Goal: Information Seeking & Learning: Compare options

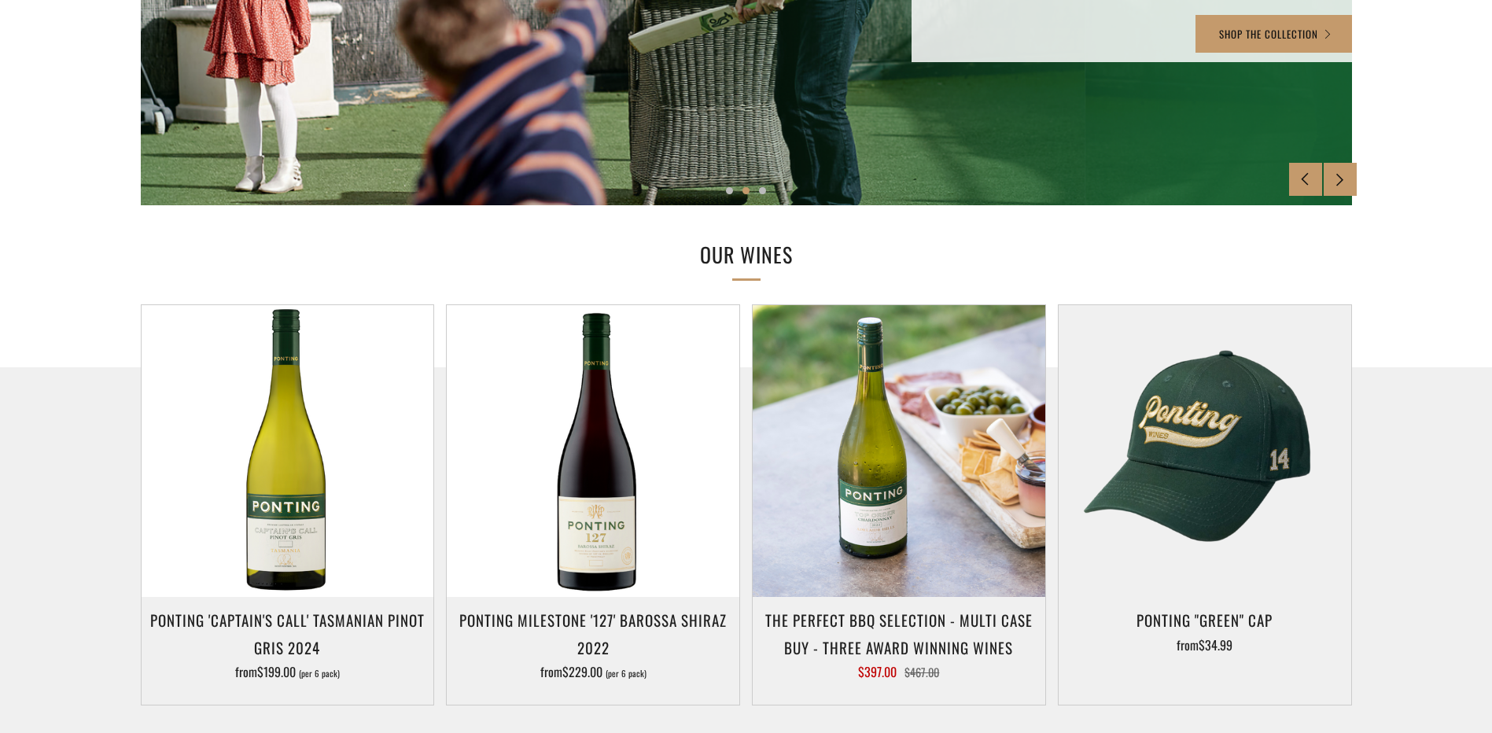
scroll to position [642, 0]
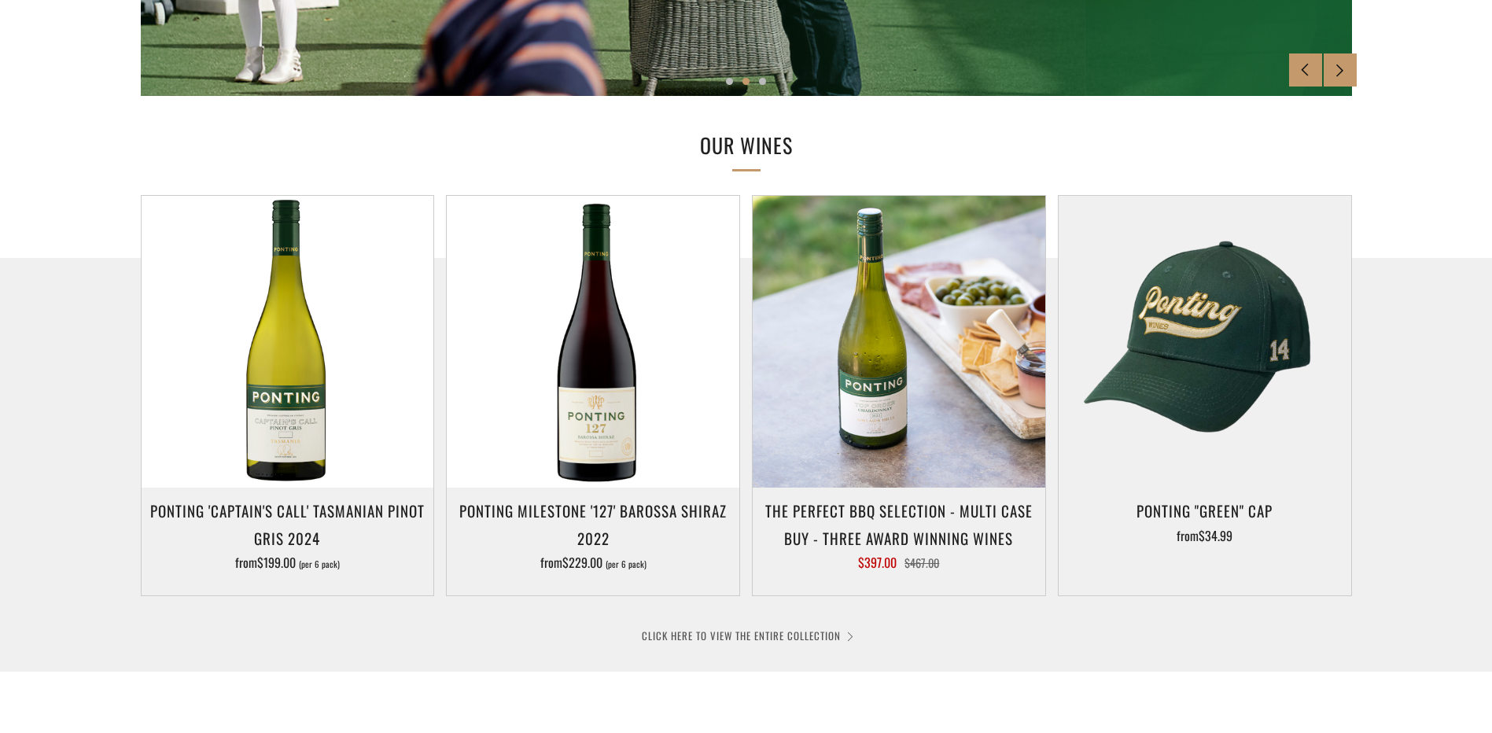
click at [793, 632] on link "CLICK HERE TO VIEW THE ENTIRE COLLECTION" at bounding box center [746, 636] width 209 height 16
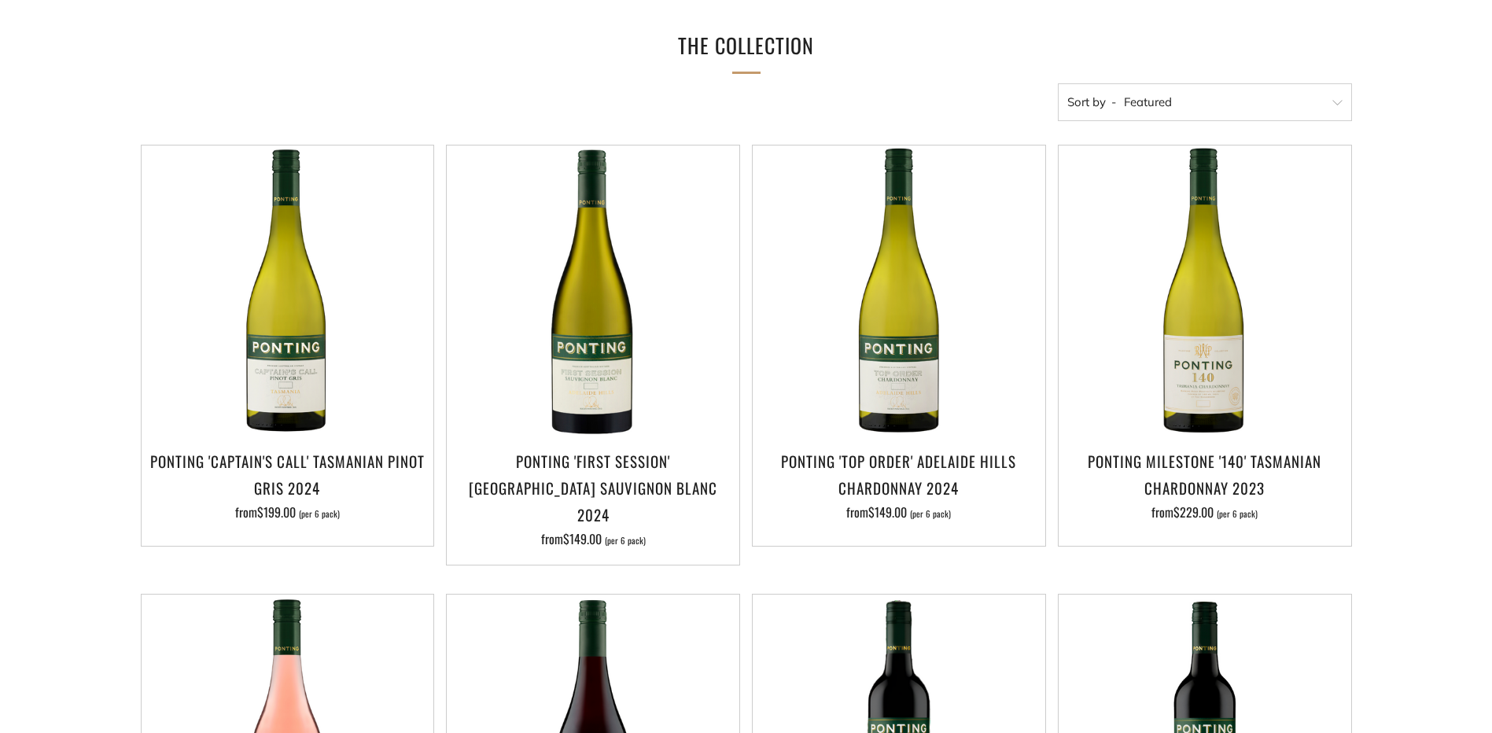
scroll to position [249, 0]
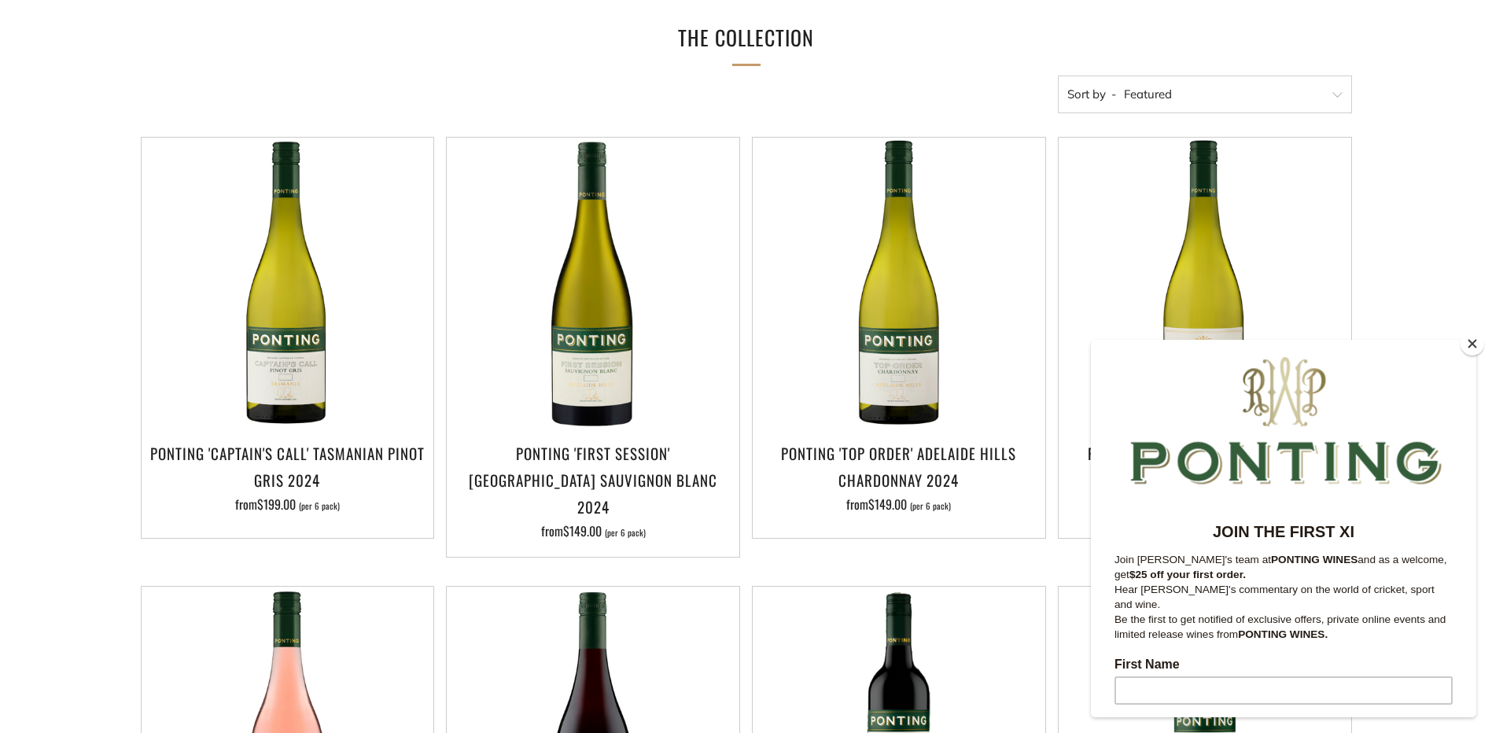
click at [1475, 340] on button "Close" at bounding box center [1473, 344] width 24 height 24
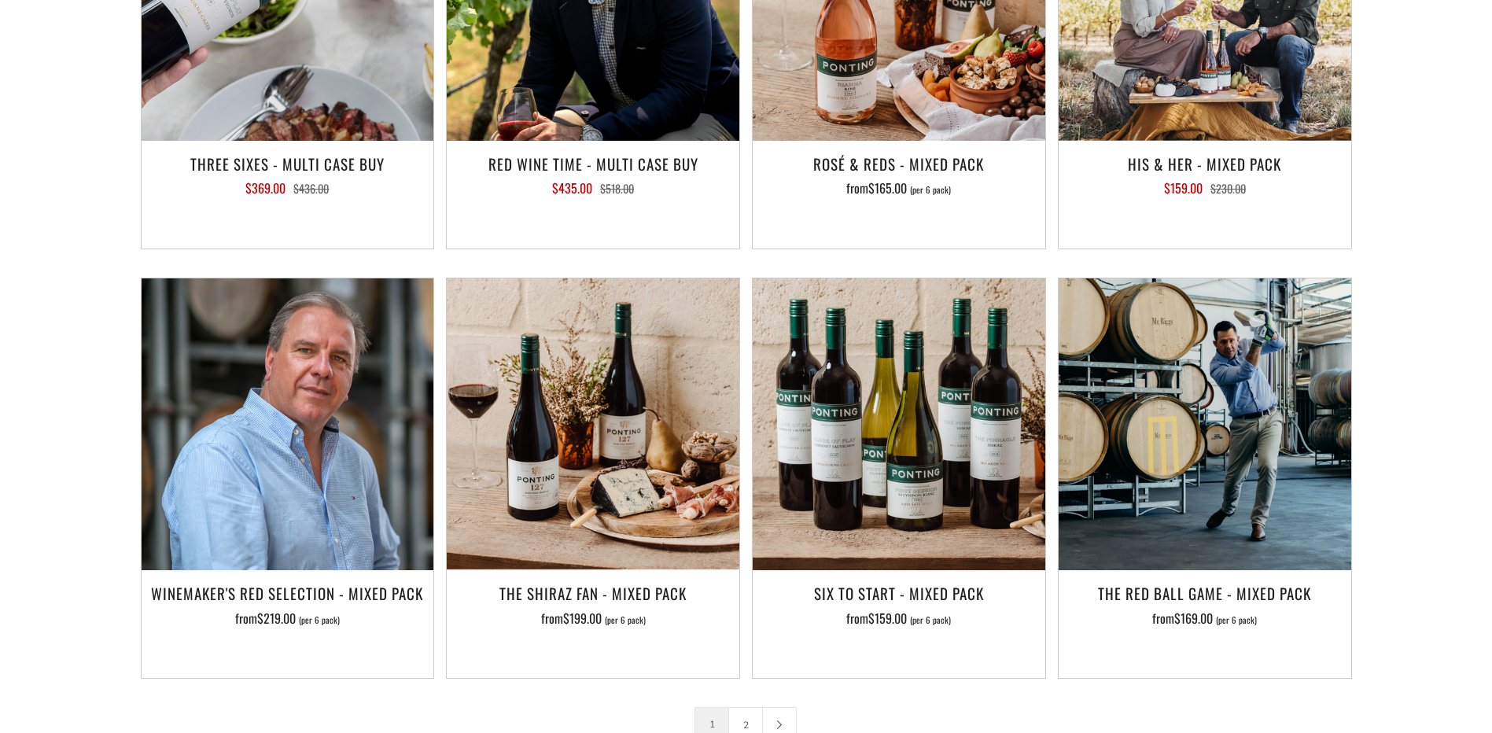
scroll to position [2325, 0]
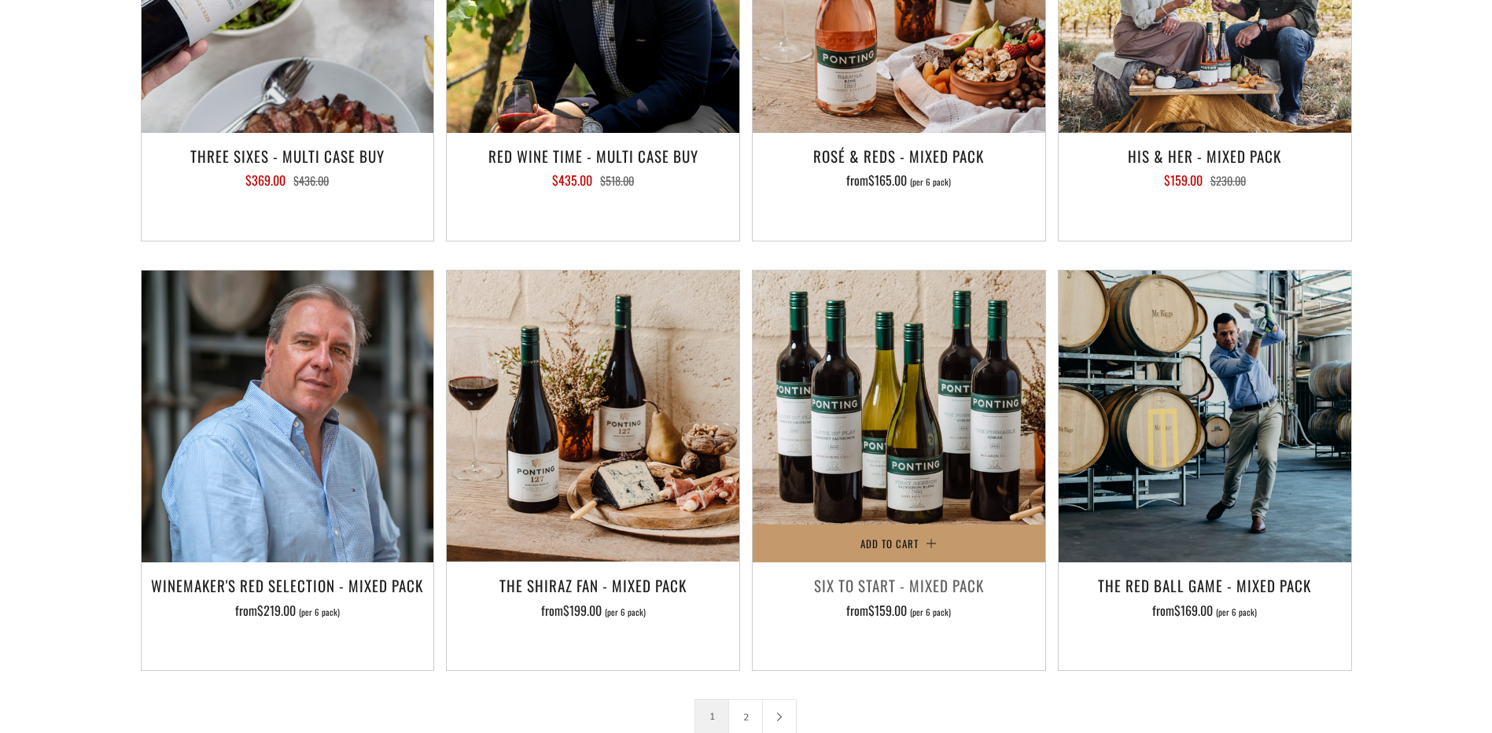
click at [917, 572] on h3 "Six To Start - Mixed Pack" at bounding box center [899, 585] width 277 height 27
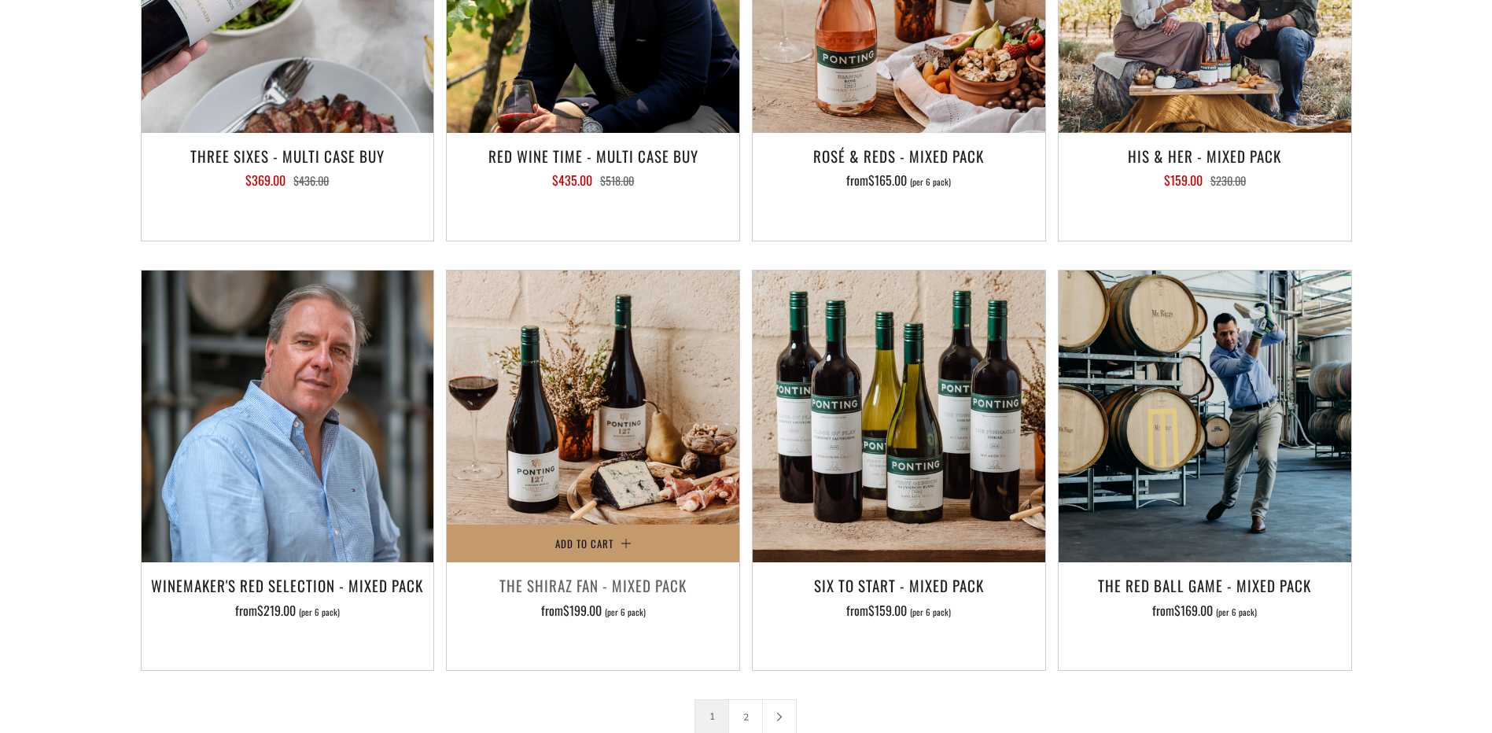
click at [611, 572] on h3 "The Shiraz Fan - Mixed Pack" at bounding box center [593, 585] width 277 height 27
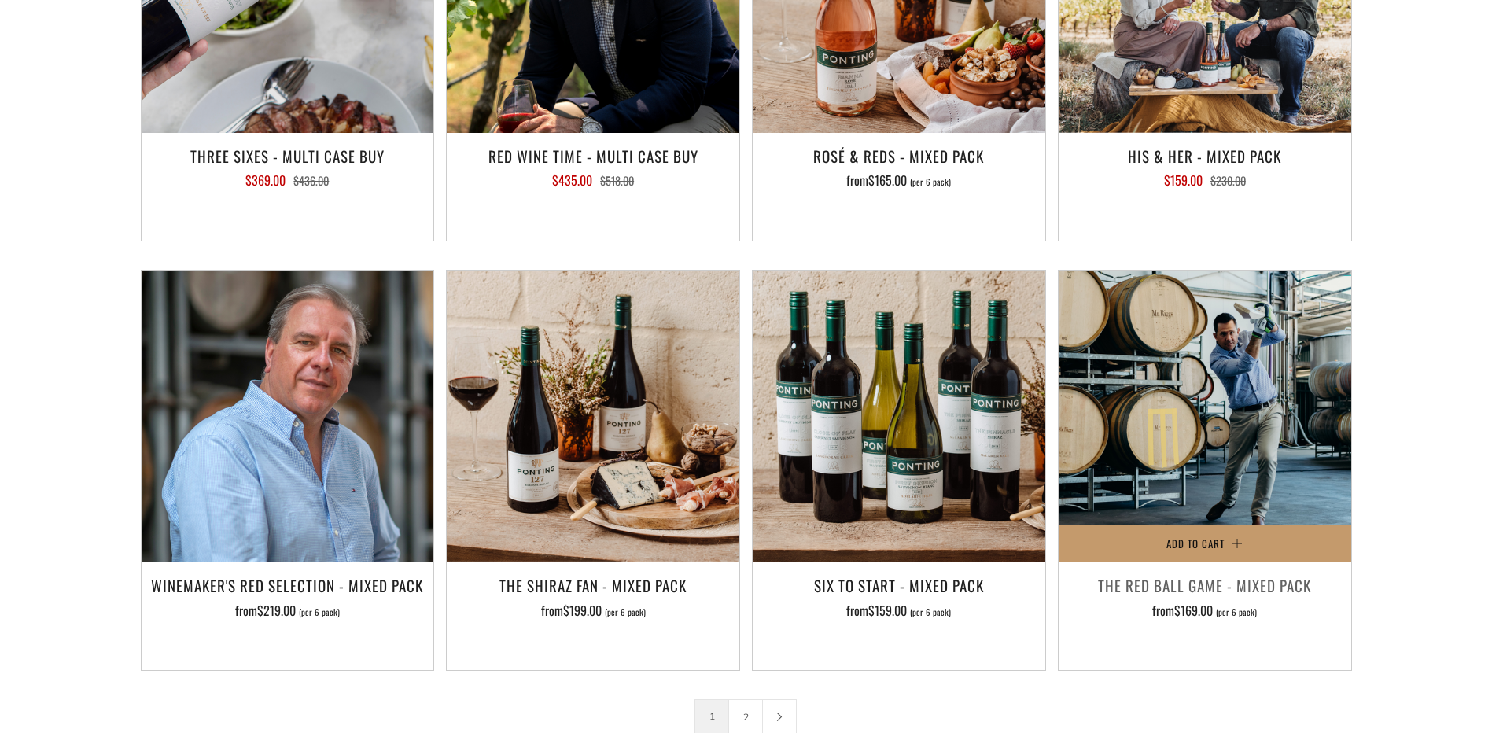
click at [1210, 572] on h3 "The Red Ball Game - Mixed Pack" at bounding box center [1205, 585] width 277 height 27
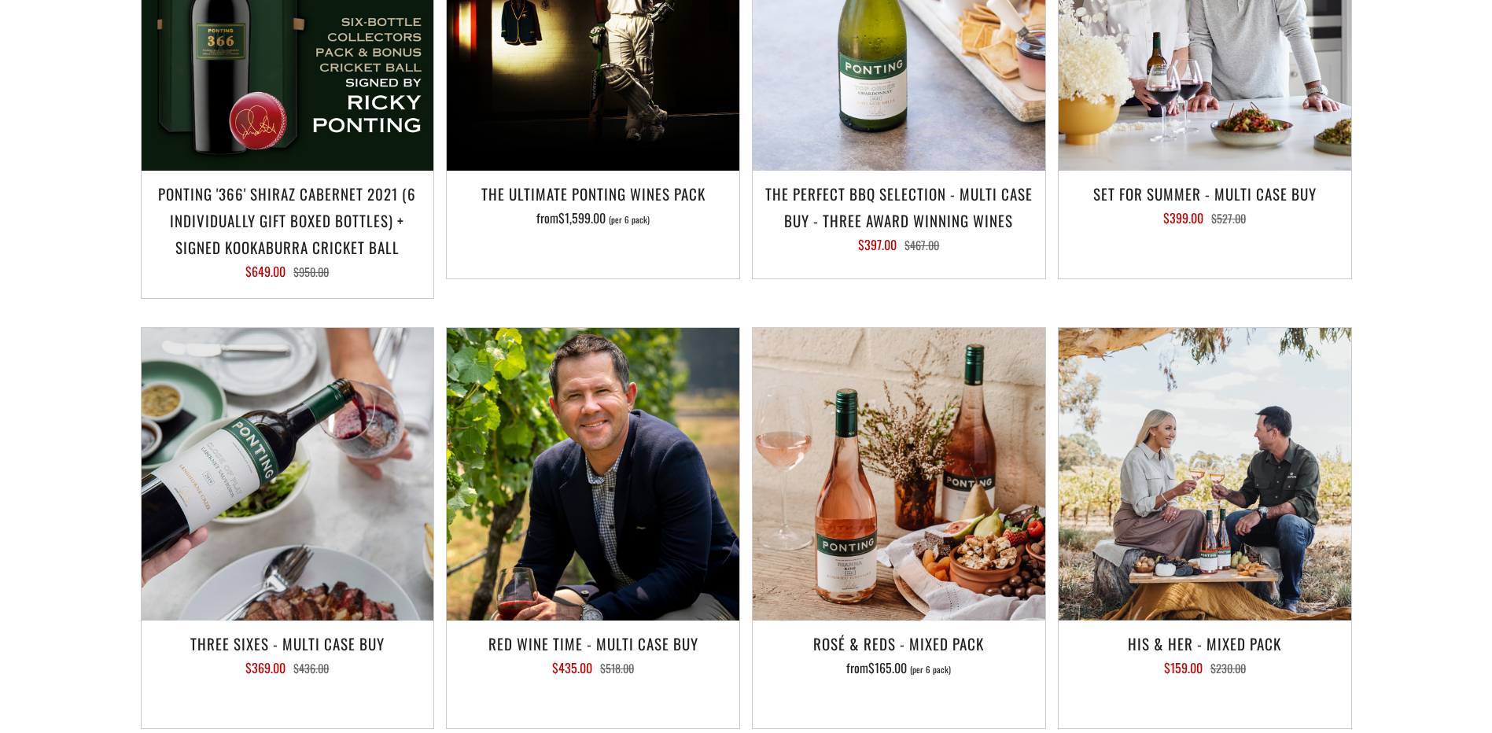
scroll to position [1800, 0]
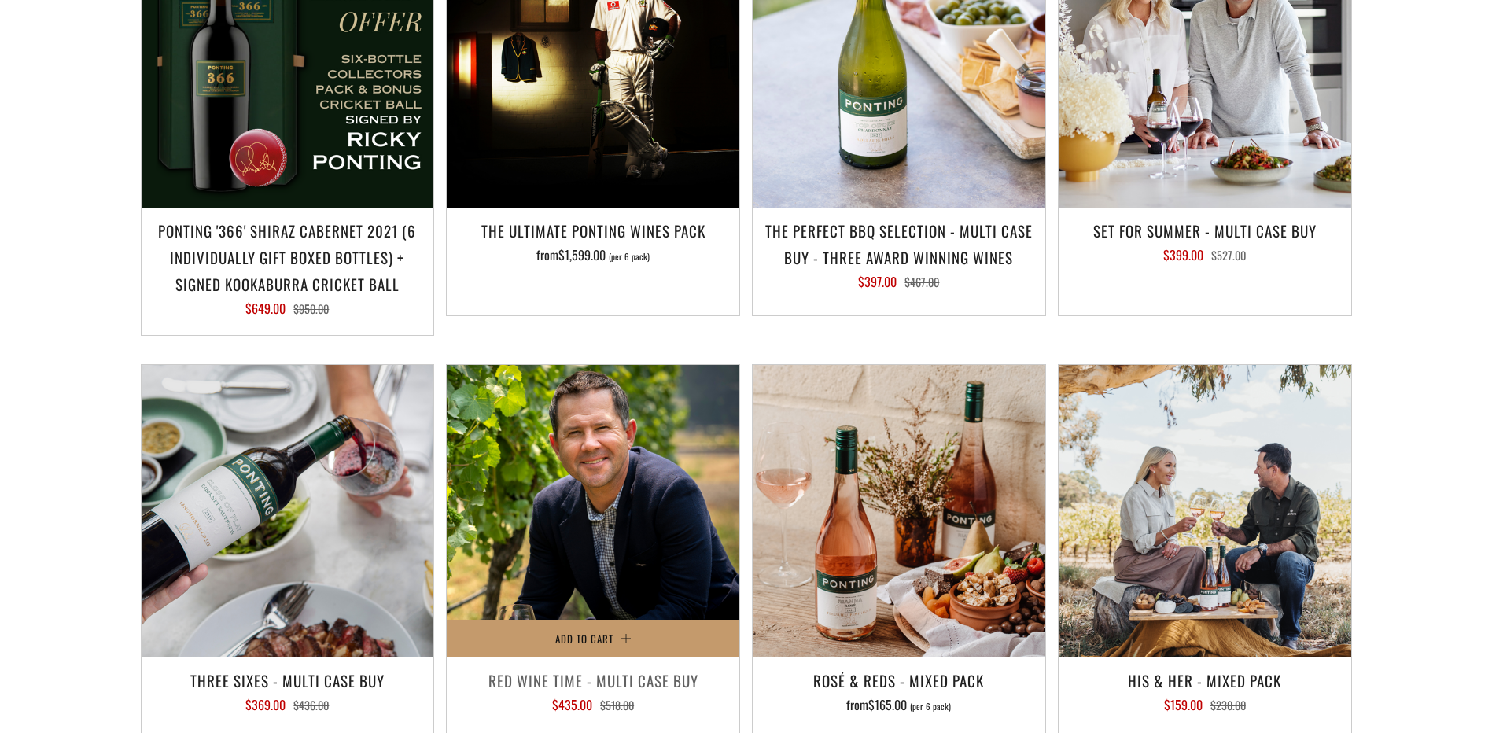
click at [590, 667] on h3 "Red Wine Time - Multi Case Buy" at bounding box center [593, 680] width 277 height 27
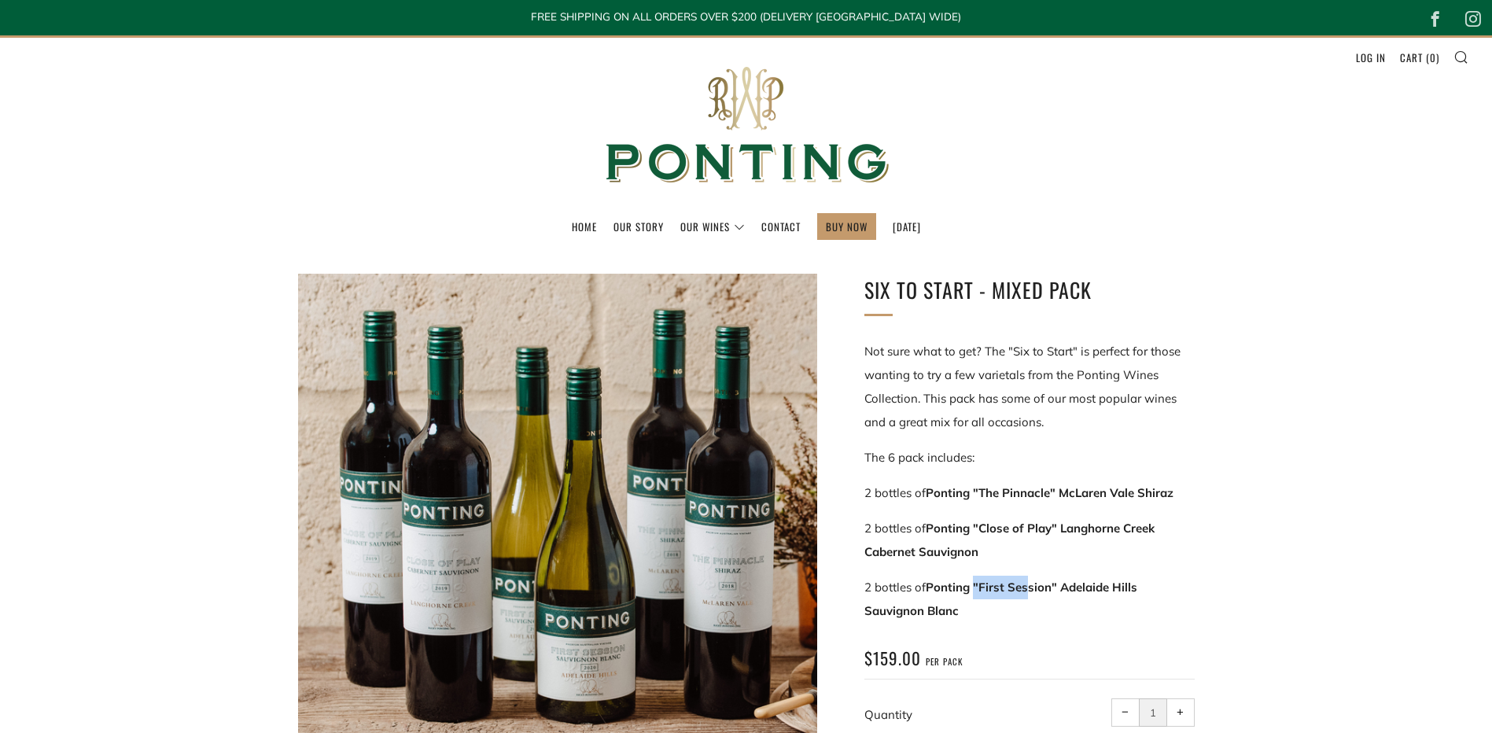
drag, startPoint x: 976, startPoint y: 591, endPoint x: 1026, endPoint y: 595, distance: 50.5
click at [1026, 595] on p "2 bottles of Ponting "First Session" Adelaide Hills Sauvignon Blanc" at bounding box center [1029, 599] width 330 height 47
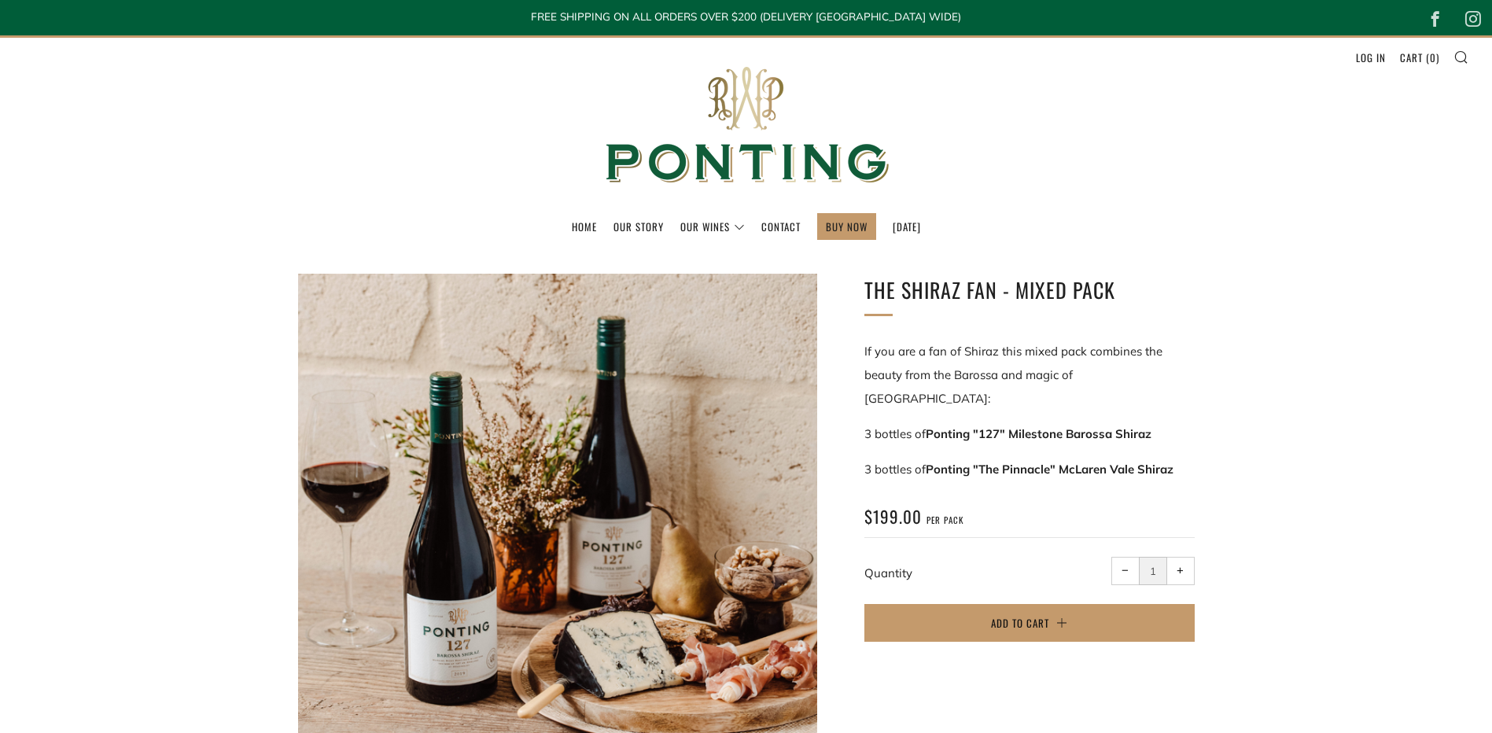
drag, startPoint x: 1179, startPoint y: 445, endPoint x: 949, endPoint y: 450, distance: 229.7
click at [949, 458] on p "3 bottles of Ponting "The Pinnacle" McLaren Vale Shiraz" at bounding box center [1029, 470] width 330 height 24
click at [949, 462] on strong "Ponting "The Pinnacle" McLaren Vale Shiraz" at bounding box center [1050, 469] width 248 height 15
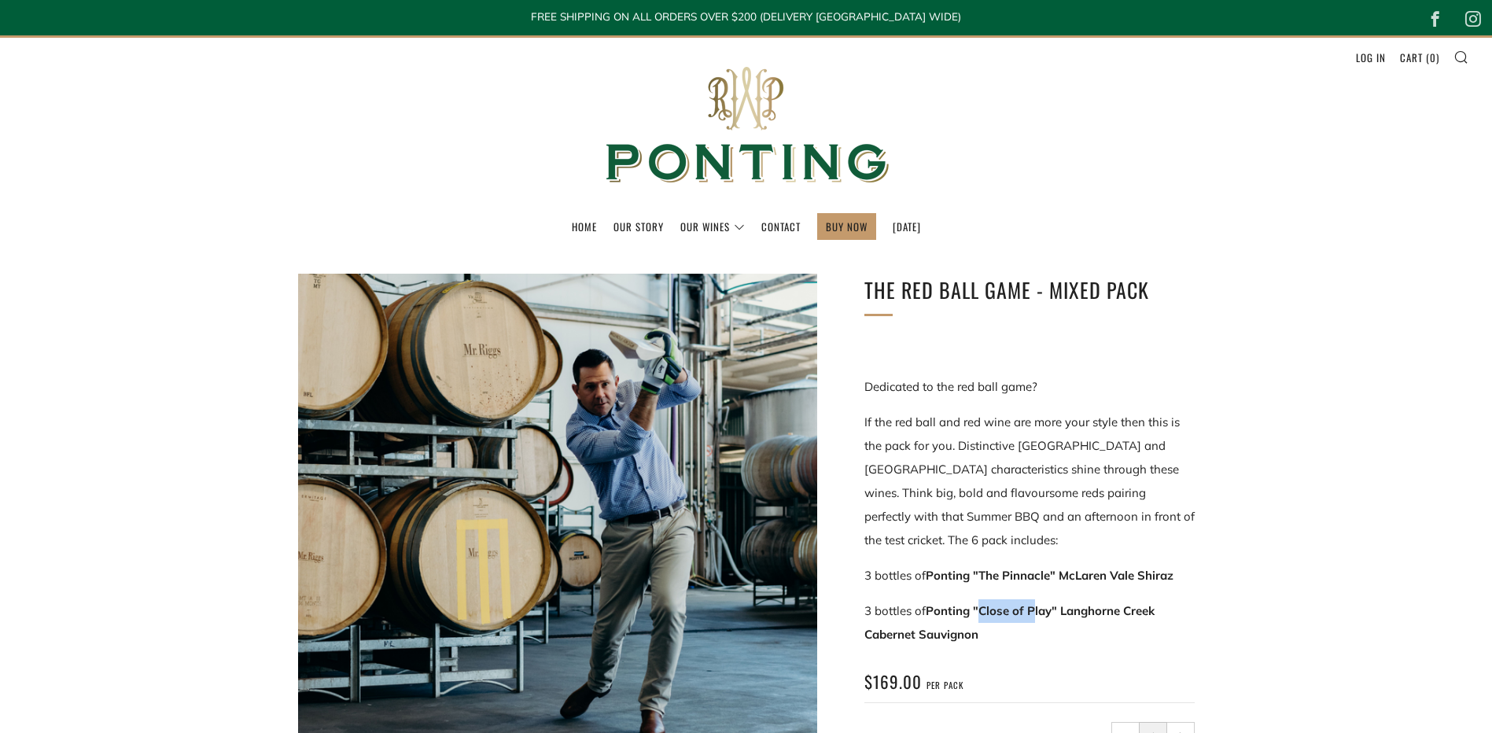
drag, startPoint x: 979, startPoint y: 608, endPoint x: 1042, endPoint y: 610, distance: 63.0
click at [1042, 610] on strong "Ponting "Close of Play" Langhorne Creek Cabernet Sauvignon" at bounding box center [1009, 622] width 290 height 39
click at [1043, 610] on strong "Ponting "Close of Play" Langhorne Creek Cabernet Sauvignon" at bounding box center [1009, 622] width 290 height 39
